Goal: Transaction & Acquisition: Subscribe to service/newsletter

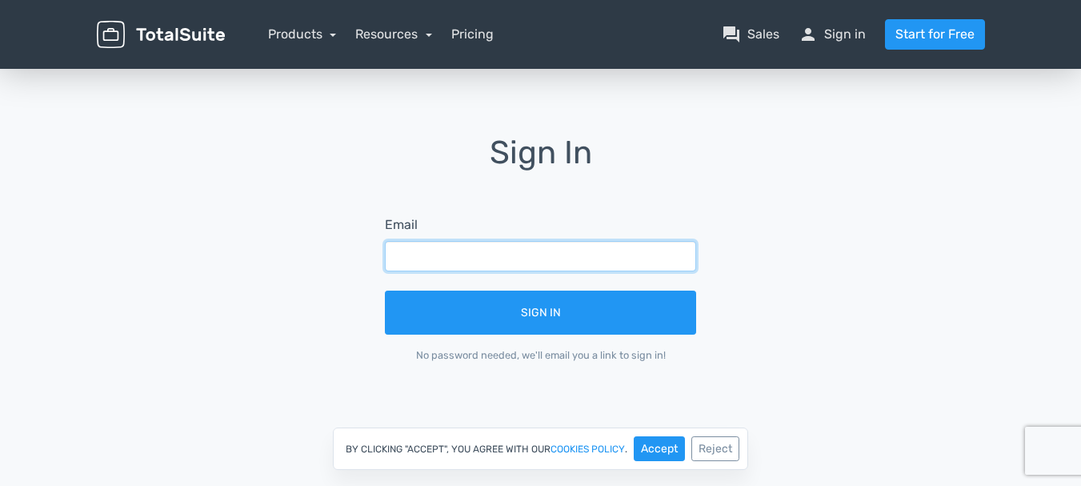
drag, startPoint x: 0, startPoint y: 0, endPoint x: 510, endPoint y: 251, distance: 568.2
click at [510, 251] on input "text" at bounding box center [540, 256] width 311 height 30
type input "viftandri@gmail.com"
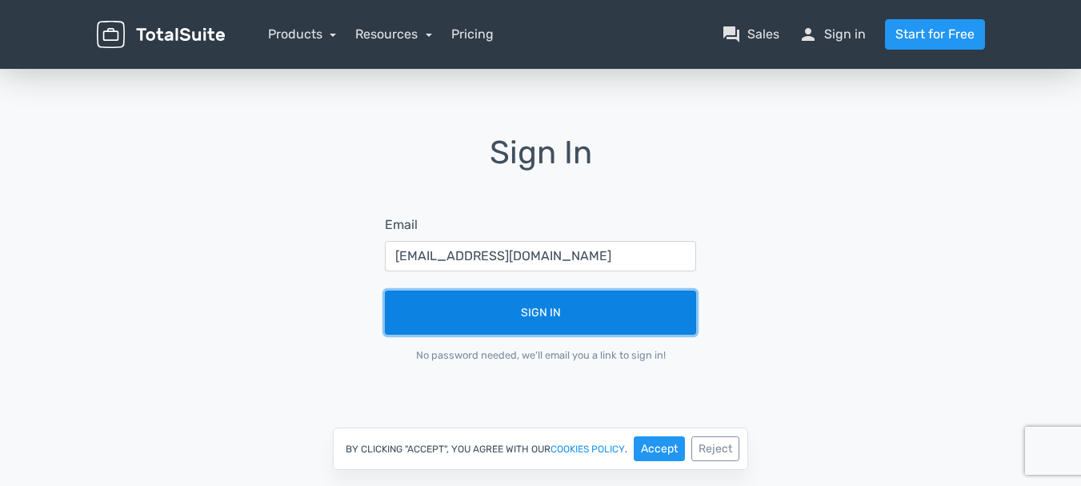
click at [502, 310] on button "Sign In" at bounding box center [540, 312] width 311 height 44
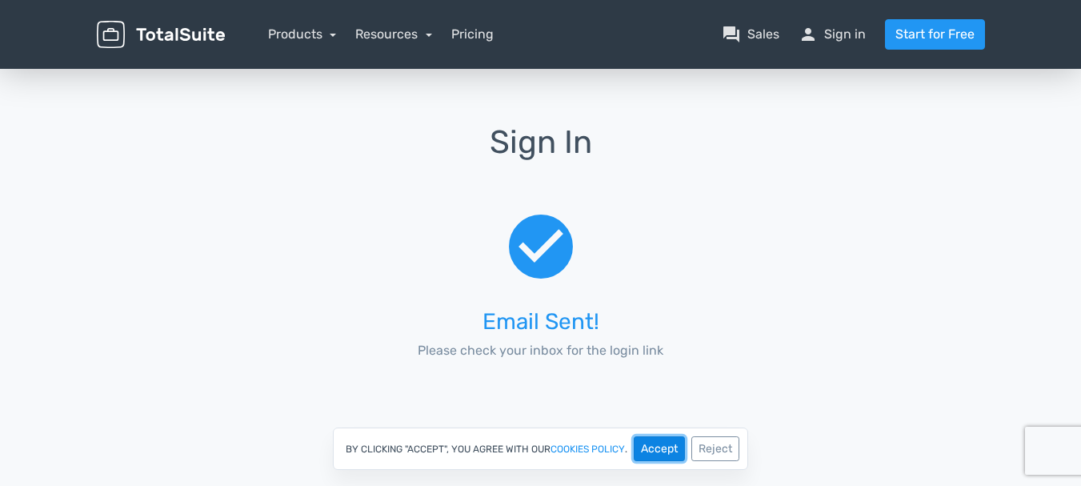
click at [666, 447] on button "Accept" at bounding box center [659, 448] width 51 height 25
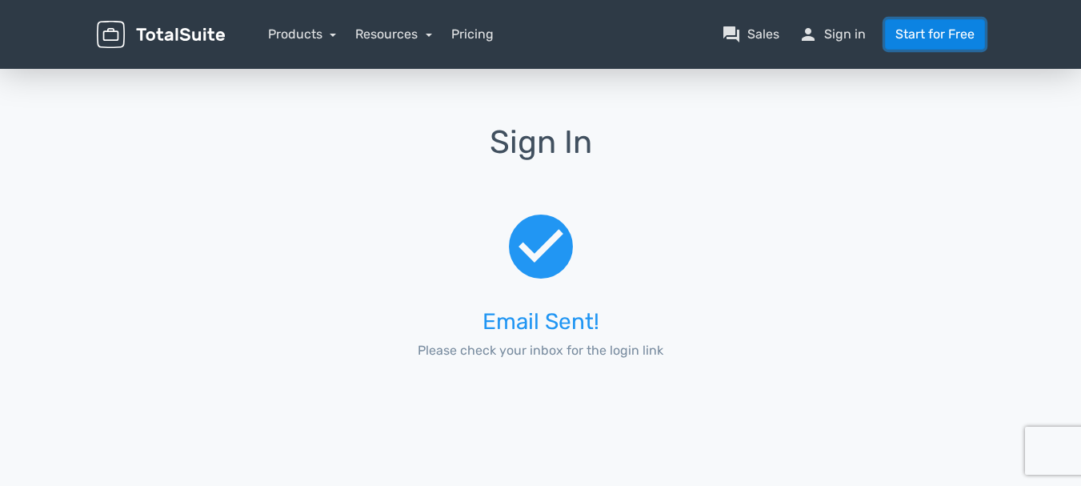
click at [928, 34] on link "Start for Free" at bounding box center [935, 34] width 100 height 30
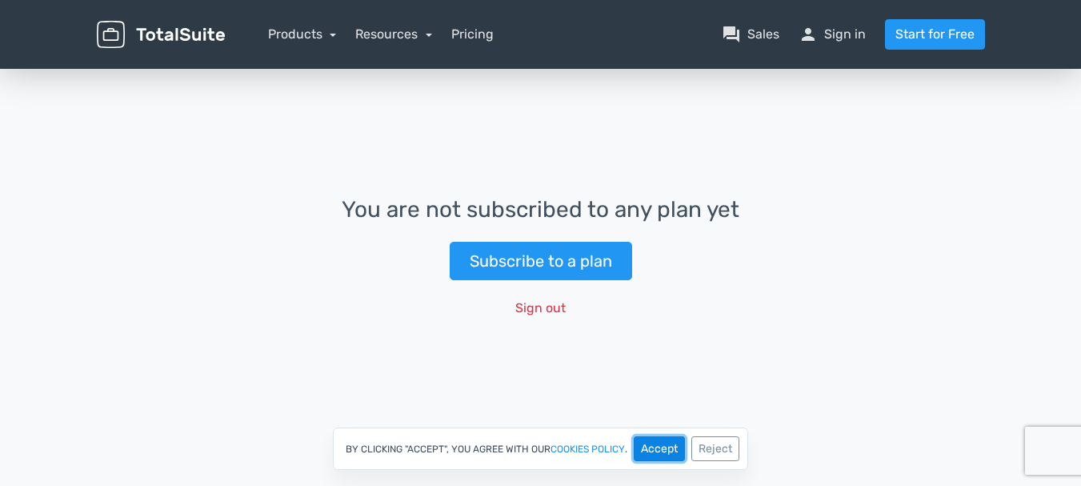
click at [668, 449] on button "Accept" at bounding box center [659, 448] width 51 height 25
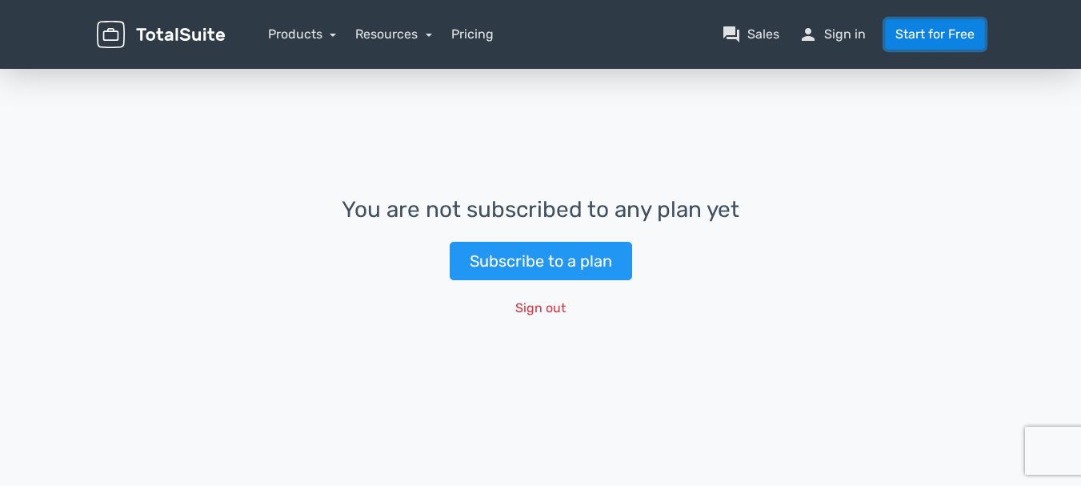
click at [919, 32] on link "Start for Free" at bounding box center [935, 34] width 100 height 30
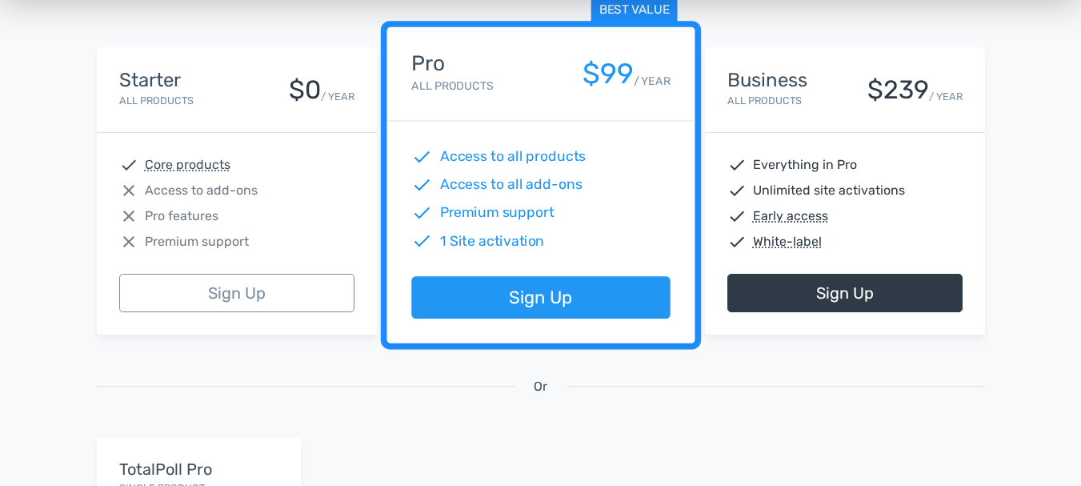
scroll to position [320, 0]
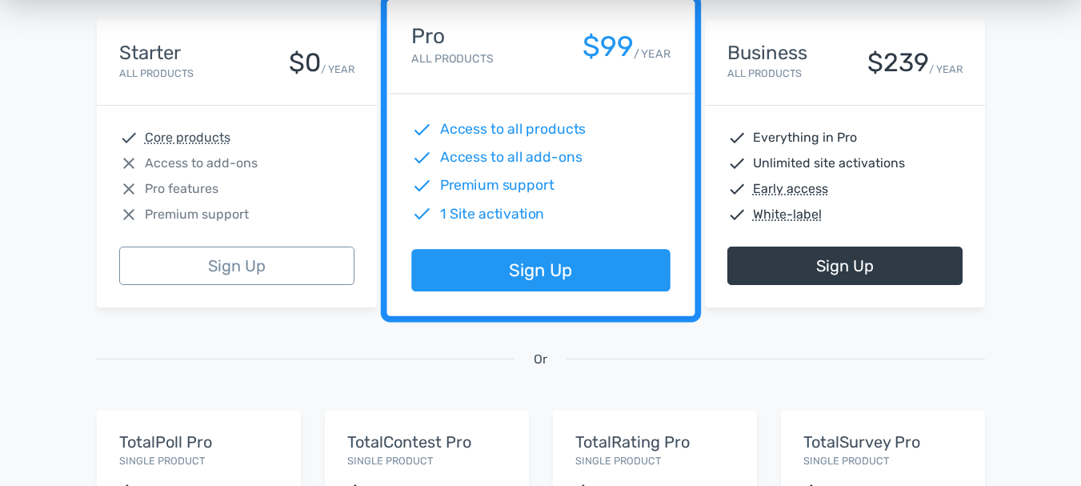
click at [237, 177] on div "check Core products close Access to add-ons close Pro features close Premium su…" at bounding box center [237, 176] width 280 height 141
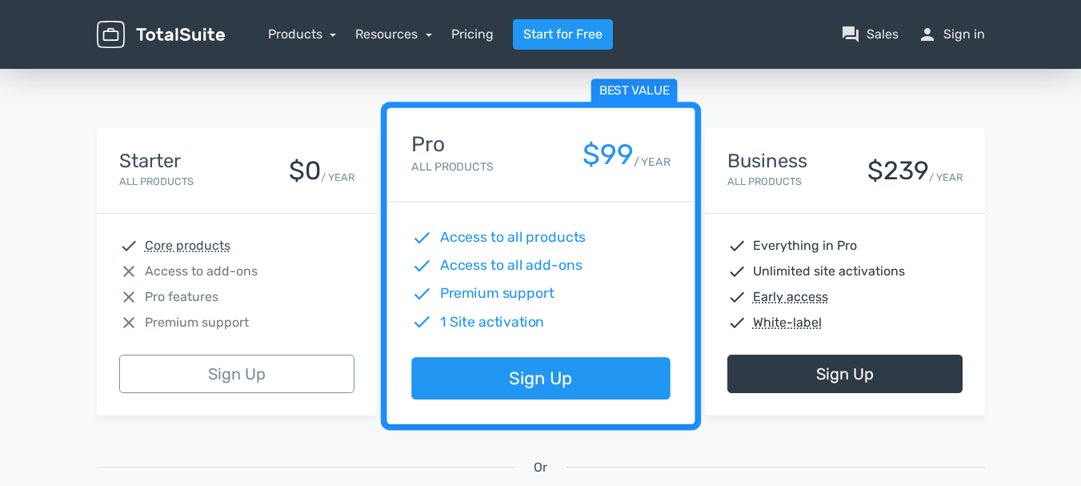
scroll to position [240, 0]
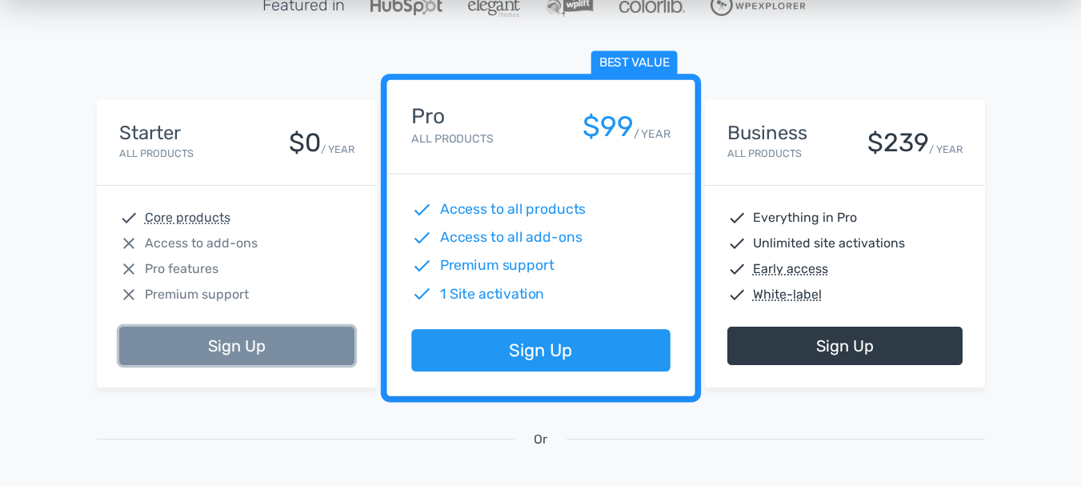
click at [205, 344] on link "Sign Up" at bounding box center [236, 345] width 235 height 38
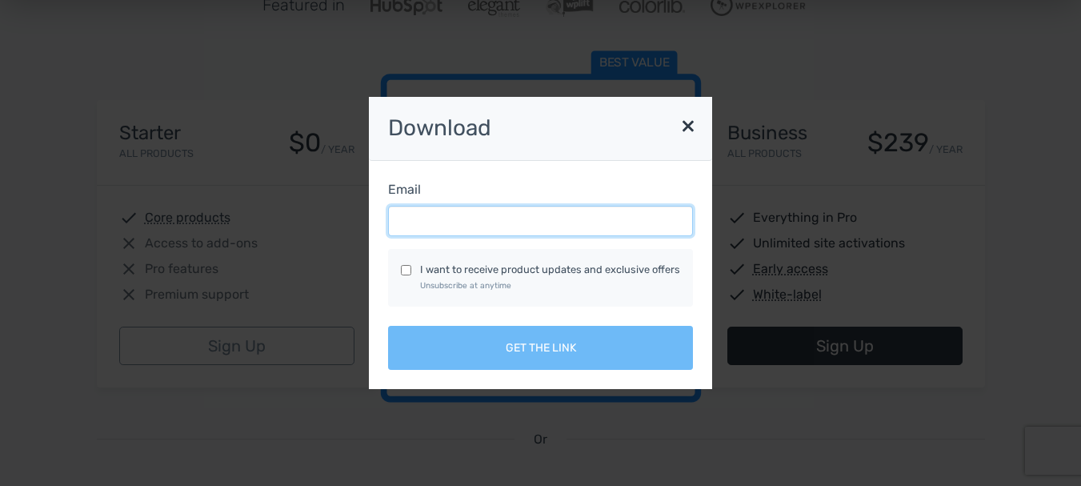
click at [444, 221] on input "Email" at bounding box center [540, 221] width 305 height 30
type input "viftandri@gmail.com"
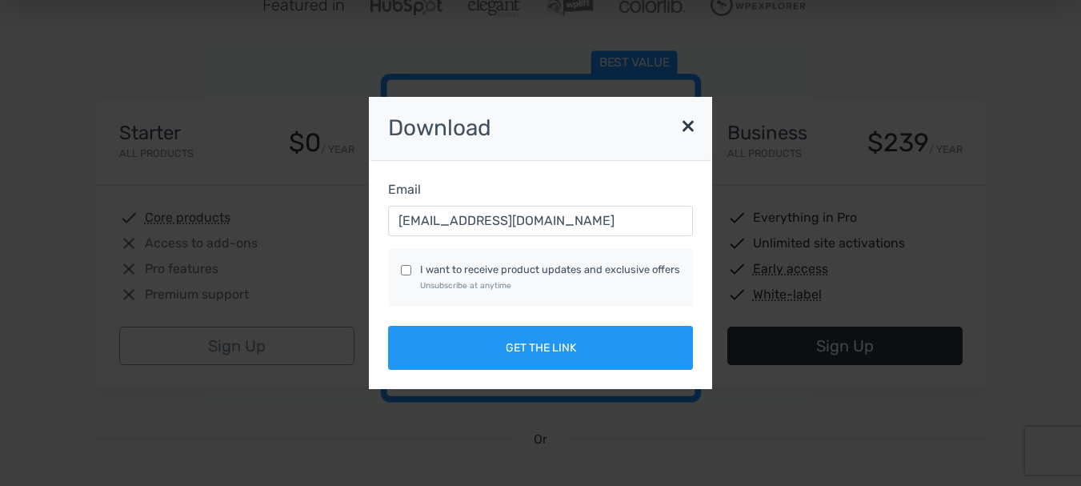
click at [410, 267] on input "I want to receive product updates and exclusive offers Unsubscribe at anytime" at bounding box center [406, 270] width 10 height 10
checkbox input "true"
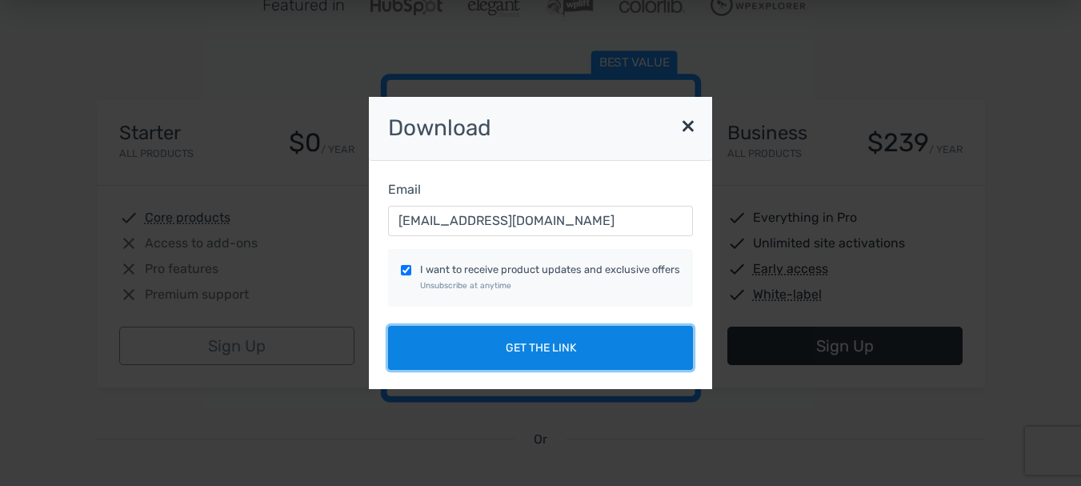
click at [535, 351] on button "Get the link" at bounding box center [540, 348] width 305 height 44
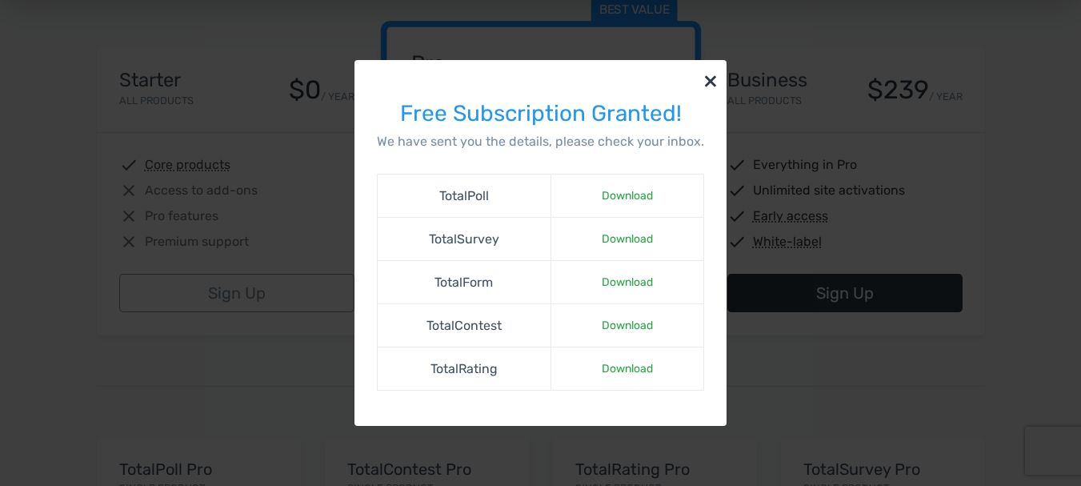
scroll to position [320, 0]
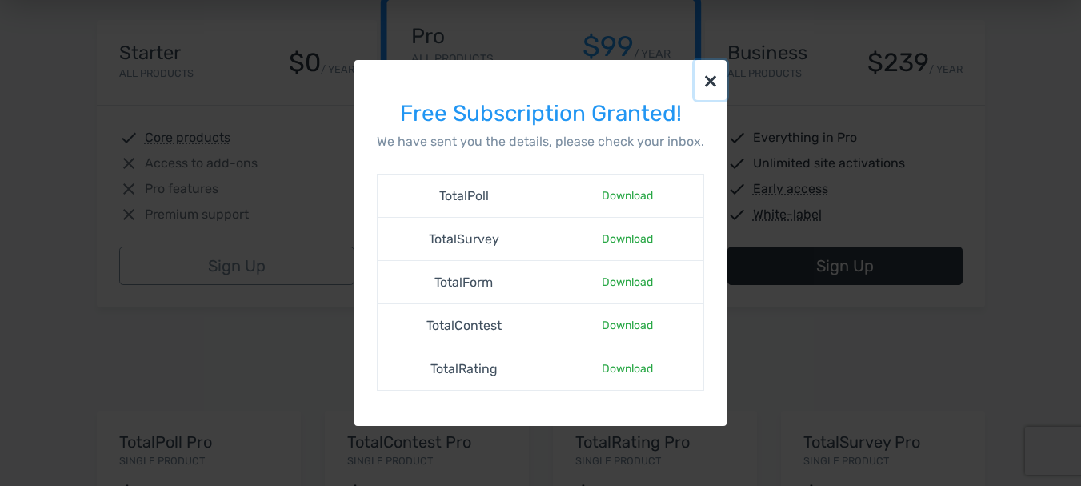
click at [706, 78] on button "×" at bounding box center [710, 80] width 32 height 40
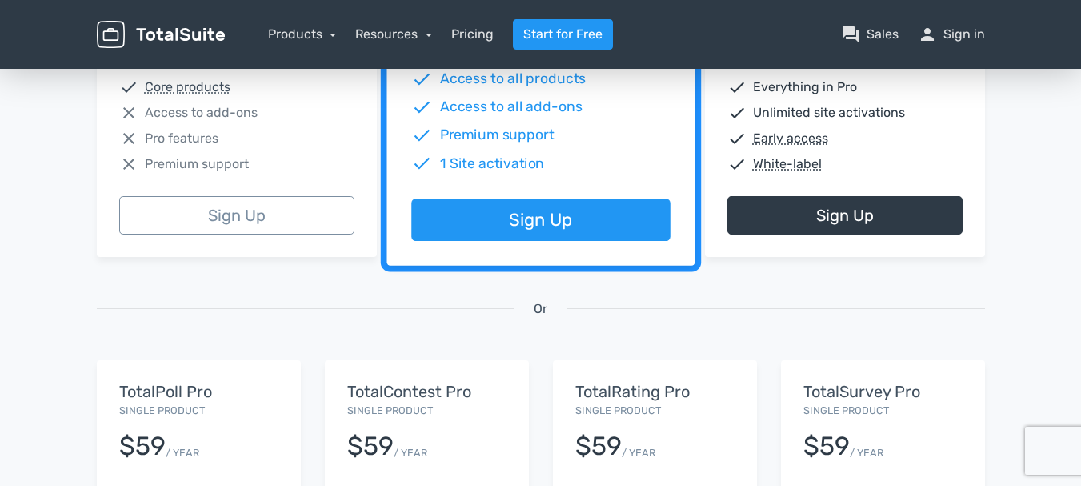
scroll to position [160, 0]
